Goal: Task Accomplishment & Management: Manage account settings

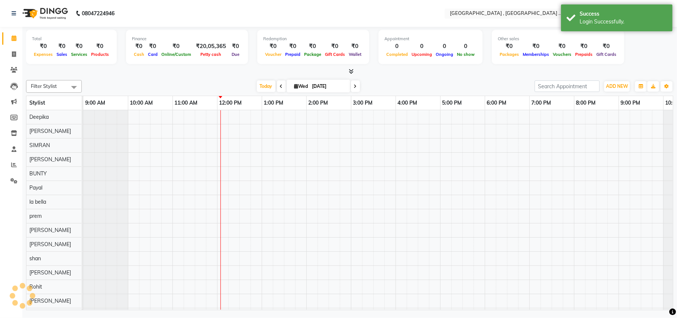
select select "en"
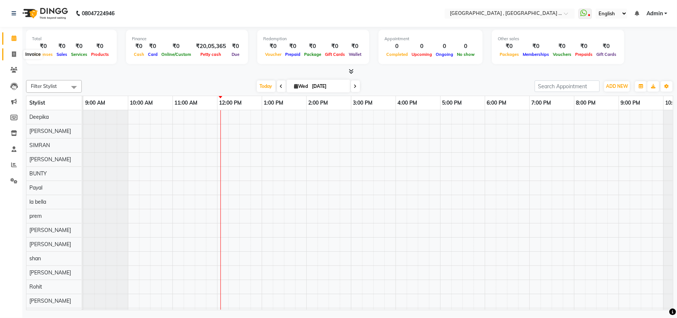
click at [10, 54] on span at bounding box center [13, 54] width 13 height 9
select select "4558"
select select "service"
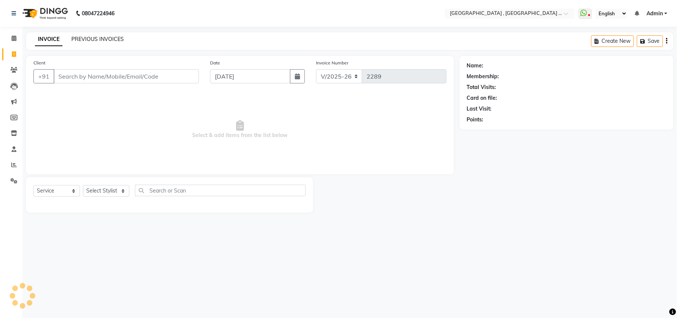
click at [101, 39] on link "PREVIOUS INVOICES" at bounding box center [97, 39] width 52 height 7
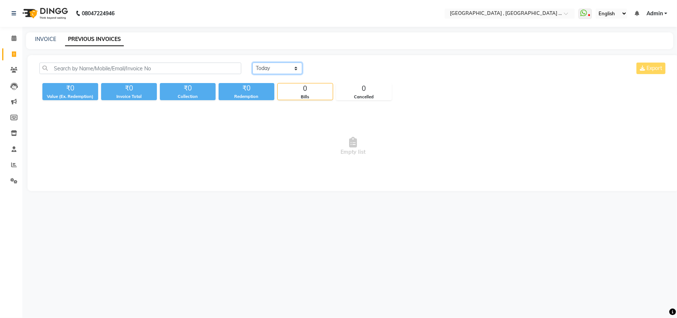
click at [269, 70] on select "[DATE] [DATE] Custom Range" at bounding box center [278, 68] width 50 height 12
click at [253, 62] on select "[DATE] [DATE] Custom Range" at bounding box center [278, 68] width 50 height 12
click at [280, 68] on select "[DATE] [DATE] Custom Range" at bounding box center [278, 68] width 50 height 12
click at [283, 67] on select "[DATE] [DATE] Custom Range" at bounding box center [278, 68] width 50 height 12
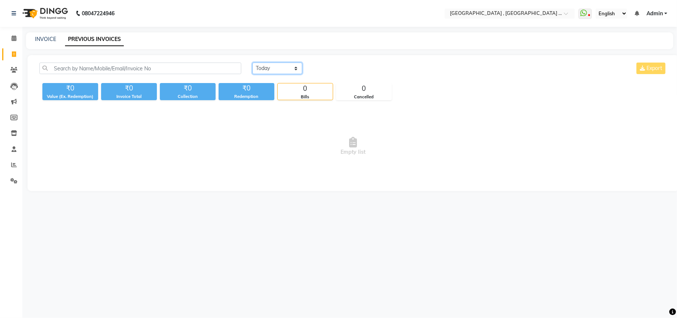
select select "range"
click at [253, 62] on select "[DATE] [DATE] Custom Range" at bounding box center [278, 68] width 50 height 12
click at [330, 69] on input "[DATE]" at bounding box center [338, 68] width 52 height 10
select select "9"
select select "2025"
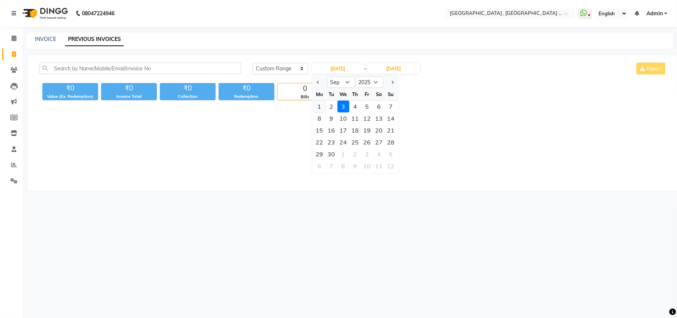
click at [319, 105] on div "1" at bounding box center [320, 106] width 12 height 12
type input "01-09-2025"
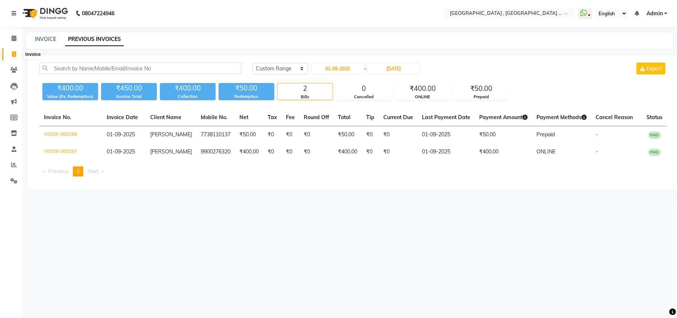
click at [11, 50] on span at bounding box center [13, 54] width 13 height 9
select select "service"
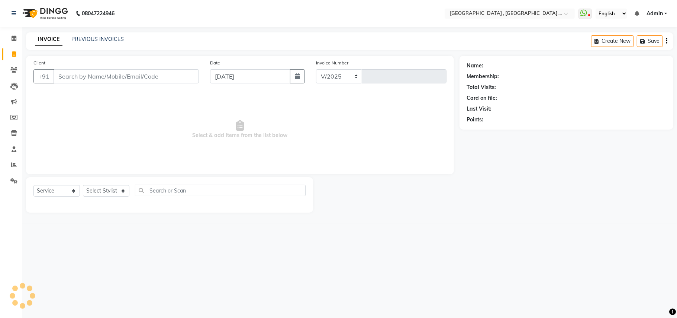
select select "4558"
type input "2289"
click at [63, 80] on input "Client" at bounding box center [126, 76] width 145 height 14
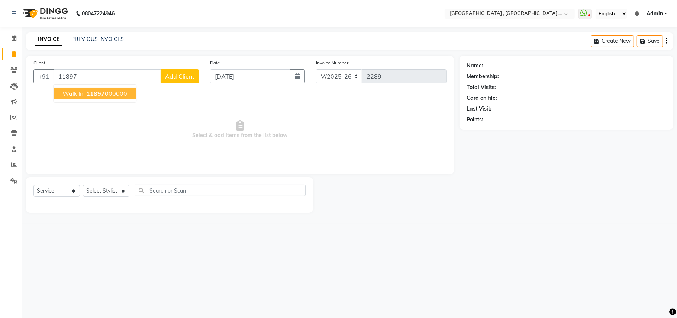
click at [114, 101] on ngb-typeahead-window "Walk In 11897 000000" at bounding box center [94, 93] width 83 height 19
click at [112, 94] on ngb-highlight "11897 000000" at bounding box center [106, 93] width 42 height 7
type input "11897000000"
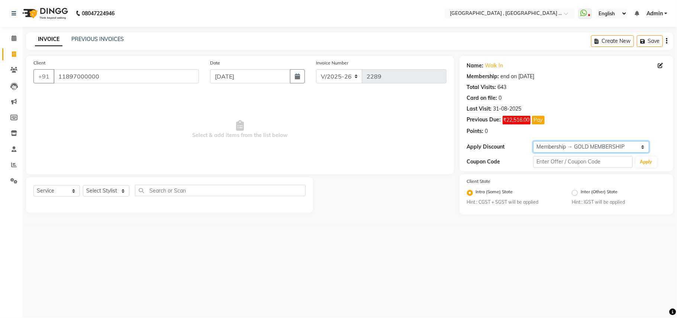
click at [562, 149] on select "Select Membership → GOLD MEMBERSHIP Membership → GOLD MEMBERSHIP" at bounding box center [591, 147] width 116 height 12
select select "0:"
click at [533, 141] on select "Select Membership → GOLD MEMBERSHIP Membership → GOLD MEMBERSHIP" at bounding box center [591, 147] width 116 height 12
click at [345, 164] on span "Select & add items from the list below" at bounding box center [239, 129] width 413 height 74
click at [91, 189] on select "Select Stylist Amit [PERSON_NAME] BUNTY Deep [PERSON_NAME] M Gautam la bella [P…" at bounding box center [106, 191] width 46 height 12
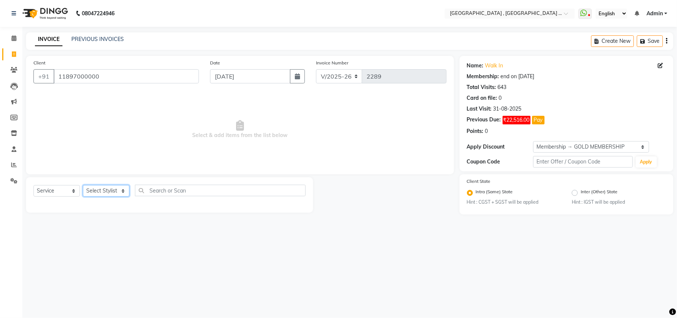
click at [91, 189] on select "Select Stylist Amit [PERSON_NAME] BUNTY Deep [PERSON_NAME] M Gautam la bella [P…" at bounding box center [106, 191] width 46 height 12
click at [106, 192] on select "Select Stylist Amit [PERSON_NAME] BUNTY Deep [PERSON_NAME] M Gautam la bella [P…" at bounding box center [106, 191] width 46 height 12
select select "85450"
click at [83, 185] on select "Select Stylist Amit [PERSON_NAME] BUNTY Deep [PERSON_NAME] M Gautam la bella [P…" at bounding box center [106, 191] width 46 height 12
click at [90, 60] on div "Client [PHONE_NUMBER]" at bounding box center [116, 74] width 177 height 31
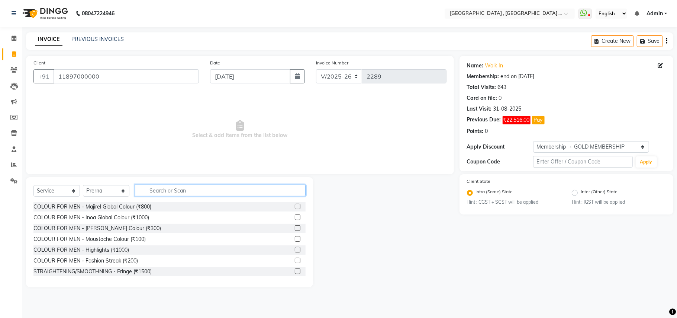
click at [186, 185] on input "text" at bounding box center [220, 191] width 171 height 12
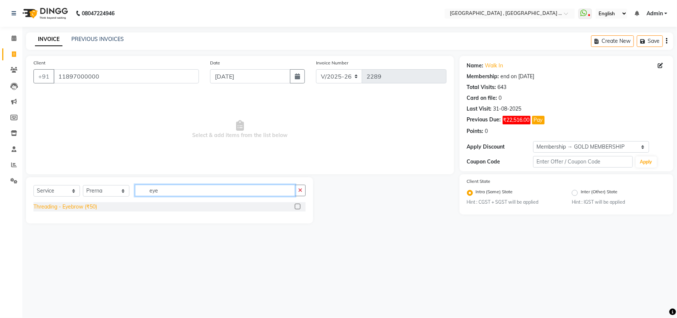
type input "eye"
click at [57, 206] on div "Threading - Eyebrow (₹50)" at bounding box center [65, 207] width 64 height 8
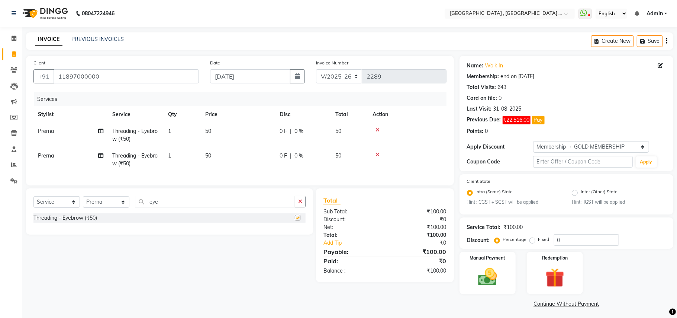
checkbox input "false"
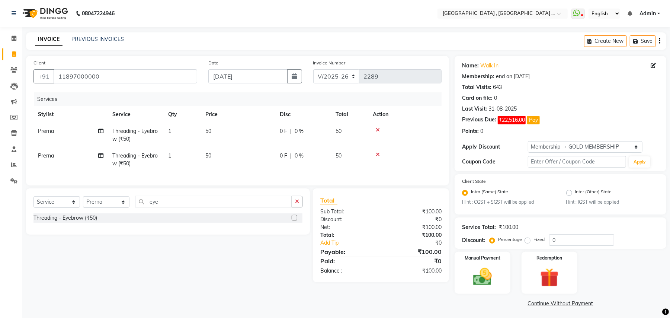
click at [224, 125] on td "50" at bounding box center [238, 135] width 74 height 25
select select "85450"
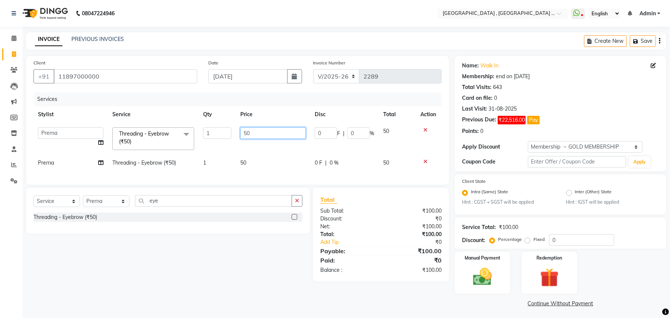
click at [264, 131] on input "50" at bounding box center [272, 133] width 65 height 12
type input "170"
drag, startPoint x: 296, startPoint y: 155, endPoint x: 283, endPoint y: 155, distance: 12.6
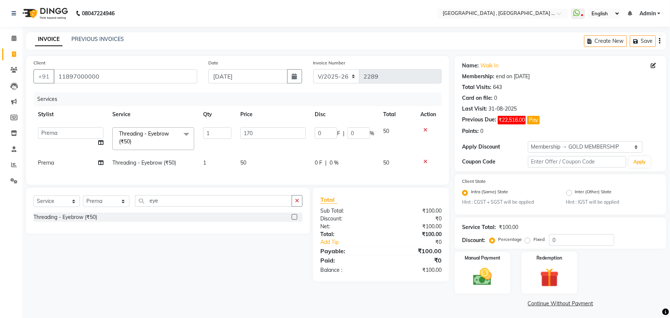
click at [295, 155] on tr "[PERSON_NAME] Threading - Eyebrow (₹50) 1 50 0 F | 0 % 50" at bounding box center [237, 162] width 408 height 17
click at [330, 159] on span "0 %" at bounding box center [334, 163] width 9 height 8
select select "85450"
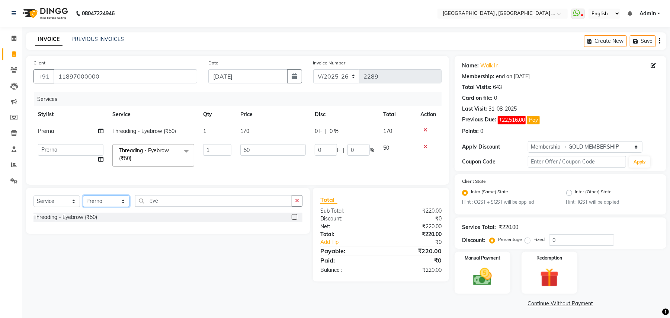
click at [99, 207] on select "Select Stylist Amit [PERSON_NAME] BUNTY Deep [PERSON_NAME] M Gautam la bella [P…" at bounding box center [106, 201] width 46 height 12
click at [100, 198] on div "Select Service Product Membership Package Voucher Prepaid Gift Card Select Styl…" at bounding box center [168, 210] width 284 height 46
click at [99, 204] on select "Select Stylist Amit [PERSON_NAME] BUNTY Deep [PERSON_NAME] M Gautam la bella [P…" at bounding box center [106, 201] width 46 height 12
select select "68186"
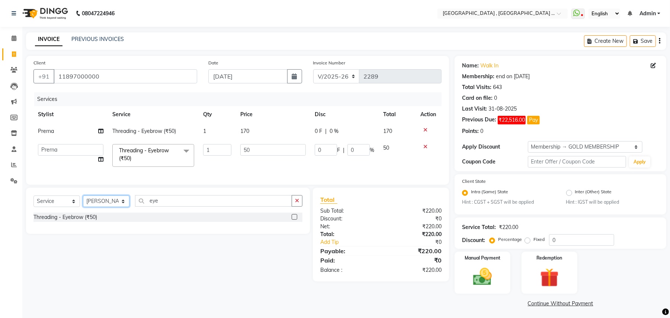
click at [83, 203] on select "Select Stylist Amit [PERSON_NAME] BUNTY Deep [PERSON_NAME] M Gautam la bella [P…" at bounding box center [106, 201] width 46 height 12
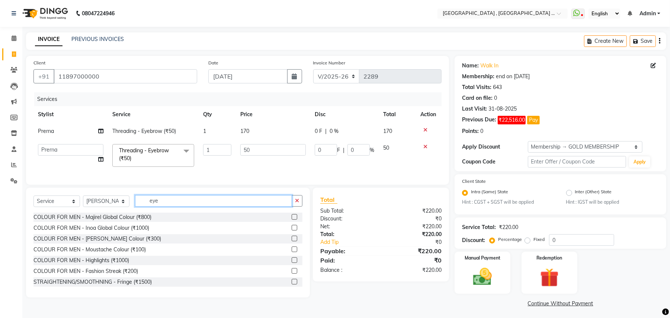
click at [162, 205] on input "eye" at bounding box center [213, 201] width 157 height 12
click at [174, 206] on input "eye" at bounding box center [213, 201] width 157 height 12
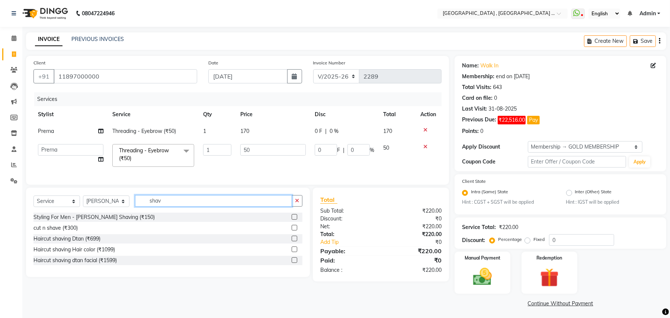
type input "shav"
click at [99, 222] on div "Styling For Men - [PERSON_NAME] Shaving (₹150)" at bounding box center [167, 216] width 269 height 9
click at [110, 222] on div "Styling For Men - [PERSON_NAME] Shaving (₹150)" at bounding box center [167, 216] width 269 height 9
click at [115, 221] on div "Styling For Men - [PERSON_NAME] Shaving (₹150)" at bounding box center [93, 217] width 121 height 8
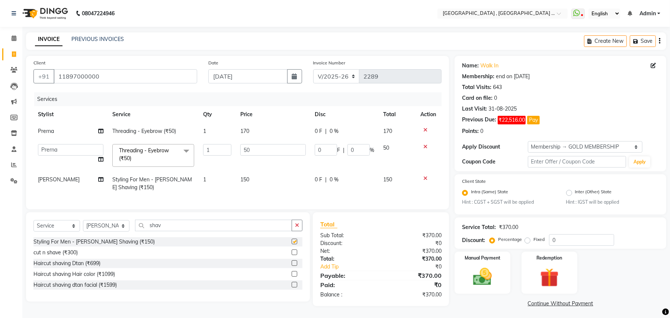
checkbox input "false"
click at [502, 278] on div "Manual Payment" at bounding box center [482, 273] width 58 height 44
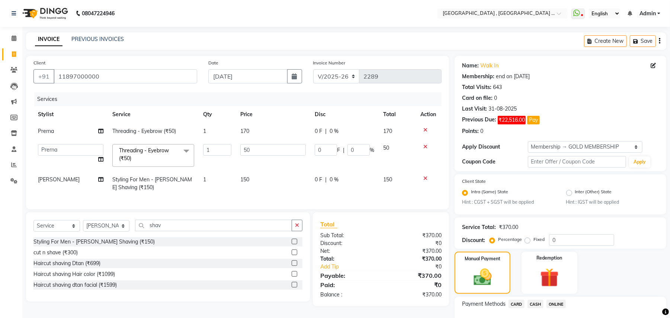
click at [558, 299] on span "ONLINE" at bounding box center [555, 303] width 19 height 9
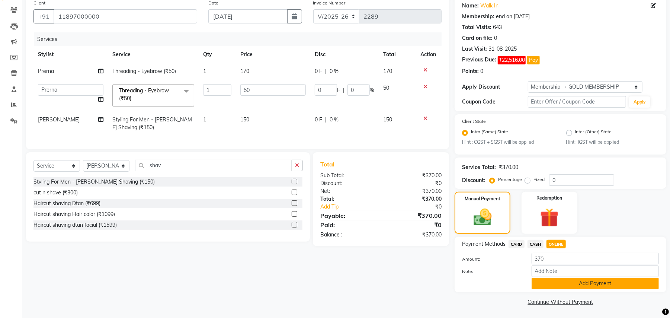
scroll to position [61, 0]
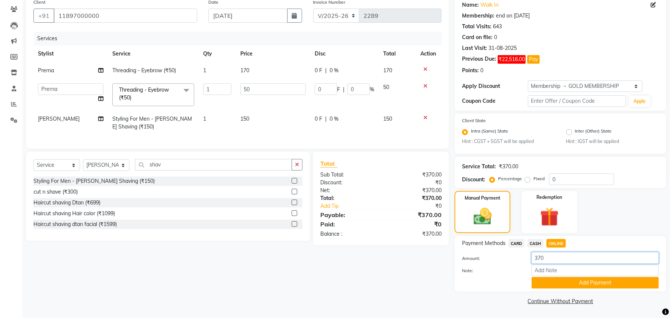
click at [557, 261] on input "370" at bounding box center [595, 258] width 127 height 12
type input "150"
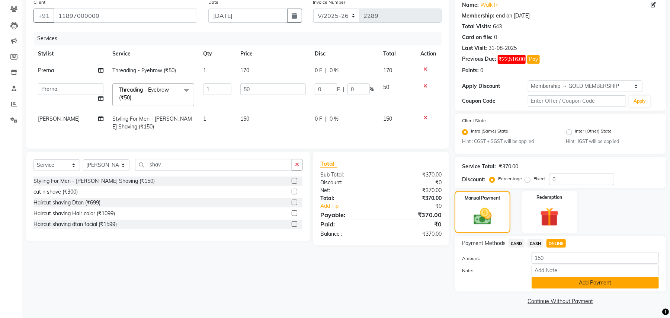
click at [596, 285] on button "Add Payment" at bounding box center [595, 283] width 127 height 12
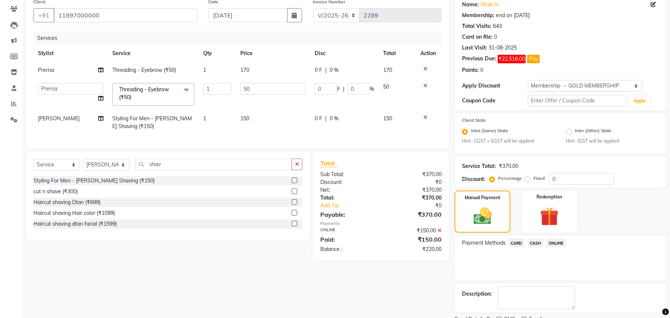
click at [540, 243] on span "CASH" at bounding box center [535, 242] width 16 height 9
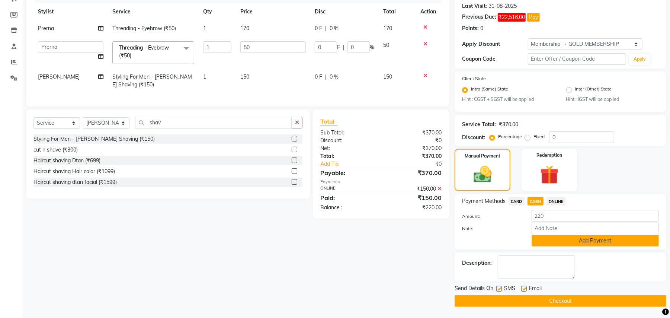
click at [552, 240] on button "Add Payment" at bounding box center [595, 241] width 127 height 12
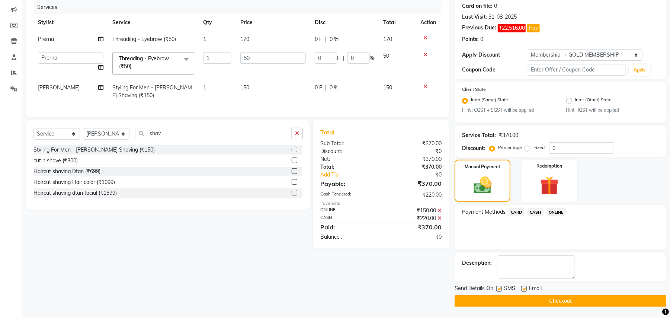
scroll to position [92, 0]
click at [525, 301] on button "Checkout" at bounding box center [561, 301] width 212 height 12
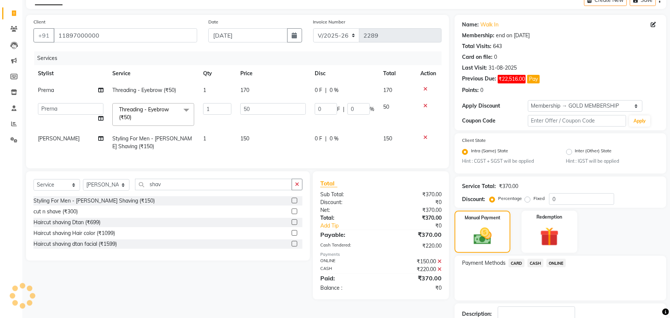
scroll to position [0, 0]
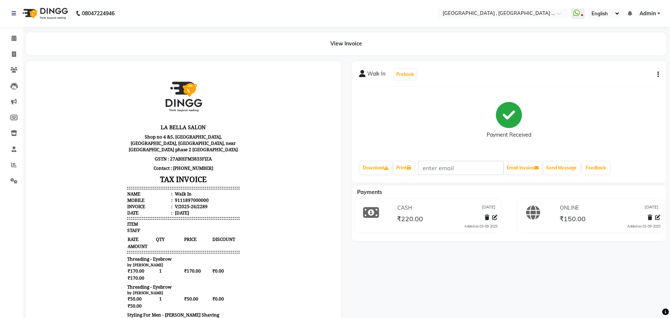
click at [46, 66] on div at bounding box center [183, 241] width 315 height 361
click at [16, 162] on icon at bounding box center [14, 165] width 6 height 6
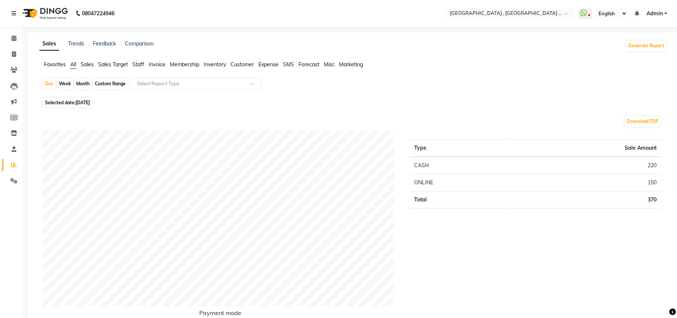
click at [132, 64] on ul "Favorites All Sales Sales Target Staff Invoice Membership Inventory Customer Ex…" at bounding box center [353, 65] width 628 height 8
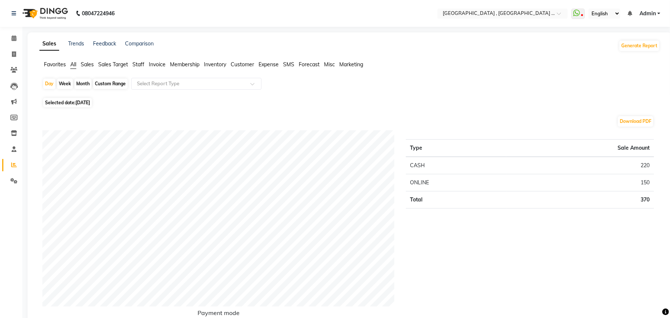
click at [140, 67] on span "Staff" at bounding box center [138, 64] width 12 height 7
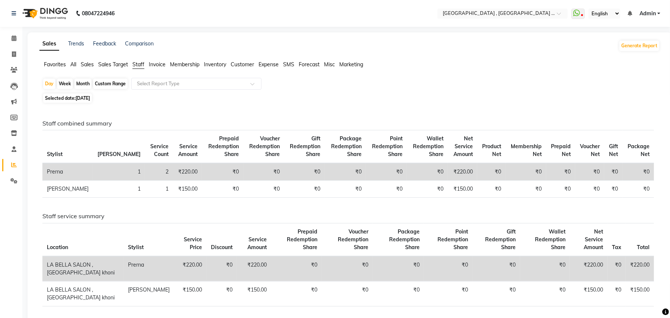
click at [120, 83] on div "Custom Range" at bounding box center [110, 83] width 35 height 10
select select "9"
select select "2025"
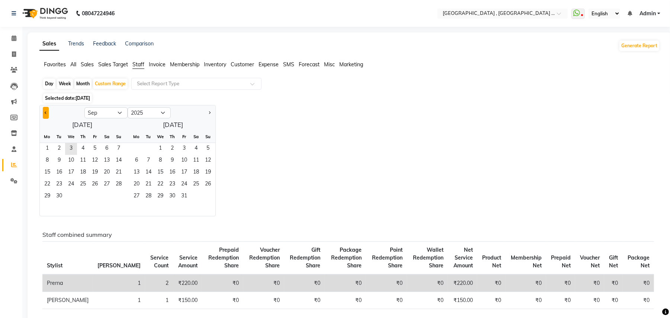
click at [46, 110] on button "Previous month" at bounding box center [46, 113] width 6 height 12
select select "8"
click at [95, 145] on span "1" at bounding box center [95, 149] width 12 height 12
click at [116, 194] on span "31" at bounding box center [119, 196] width 12 height 12
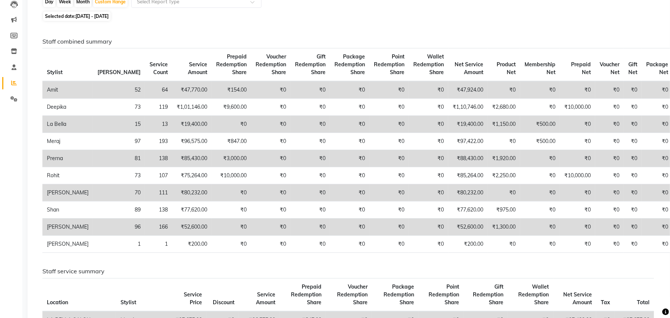
scroll to position [99, 0]
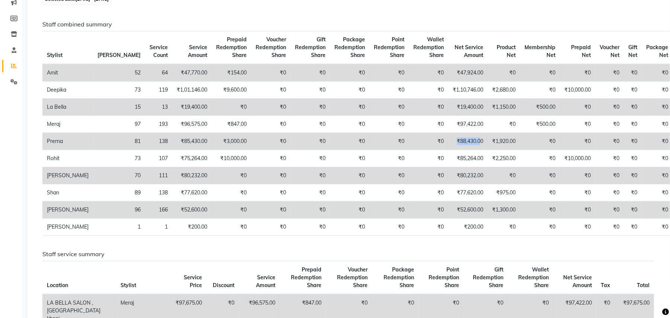
drag, startPoint x: 427, startPoint y: 144, endPoint x: 455, endPoint y: 147, distance: 27.2
click at [455, 147] on td "₹88,430.00" at bounding box center [467, 141] width 39 height 17
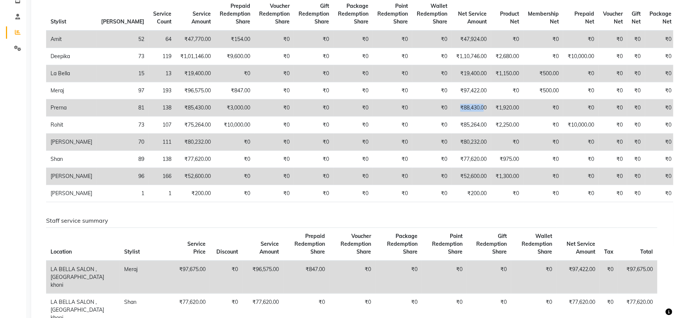
scroll to position [0, 0]
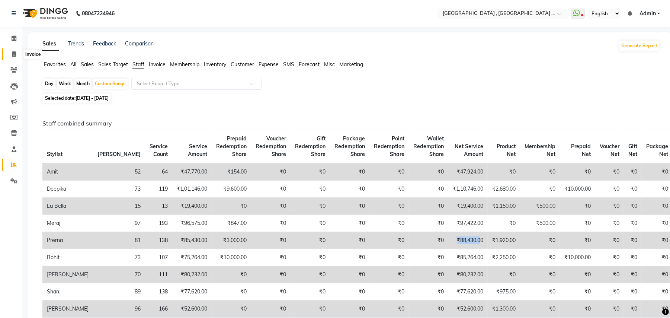
click at [13, 55] on icon at bounding box center [14, 54] width 4 height 6
select select "service"
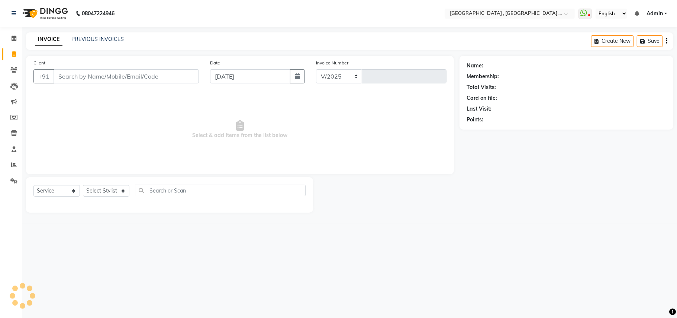
select select "4558"
type input "2290"
click at [97, 44] on div "INVOICE PREVIOUS INVOICES" at bounding box center [79, 39] width 107 height 9
click at [99, 39] on link "PREVIOUS INVOICES" at bounding box center [97, 39] width 52 height 7
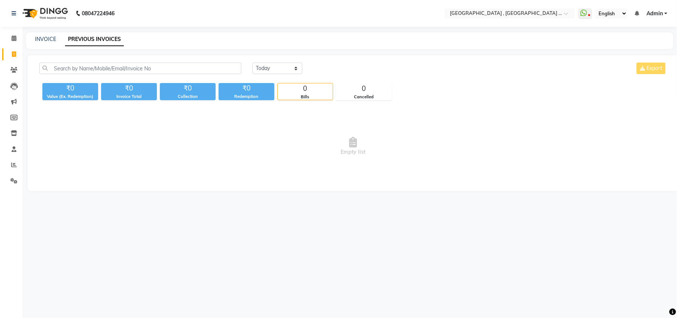
click at [21, 49] on li "Invoice" at bounding box center [11, 54] width 22 height 16
click at [12, 49] on link "Invoice" at bounding box center [11, 54] width 18 height 12
select select "4558"
select select "service"
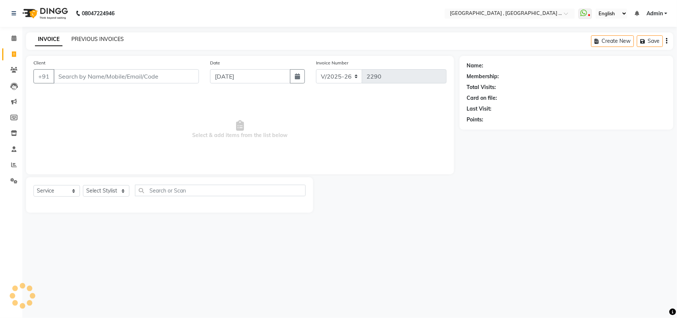
click at [106, 41] on link "PREVIOUS INVOICES" at bounding box center [97, 39] width 52 height 7
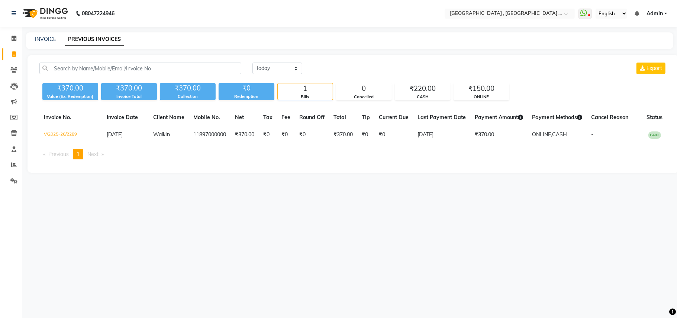
click at [13, 51] on icon at bounding box center [14, 54] width 4 height 6
select select "service"
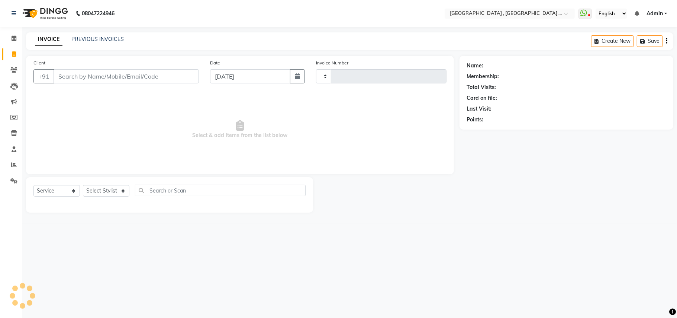
type input "2290"
select select "4558"
click at [79, 36] on link "PREVIOUS INVOICES" at bounding box center [97, 39] width 52 height 7
